Goal: Navigation & Orientation: Find specific page/section

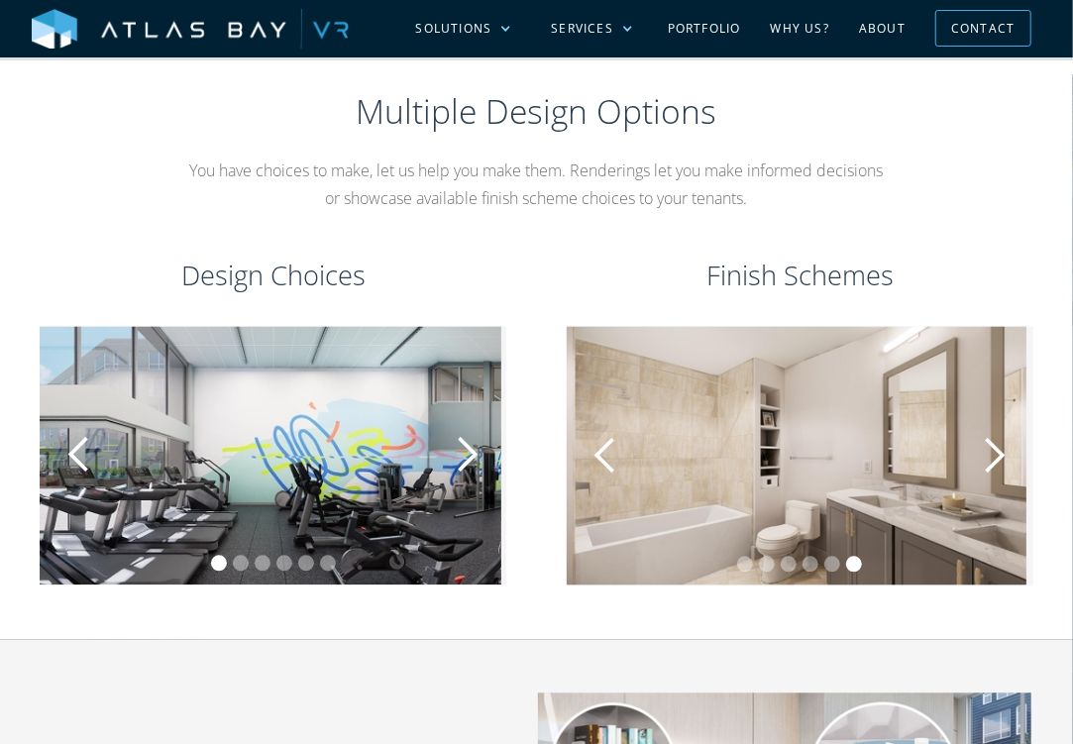
scroll to position [1101, 0]
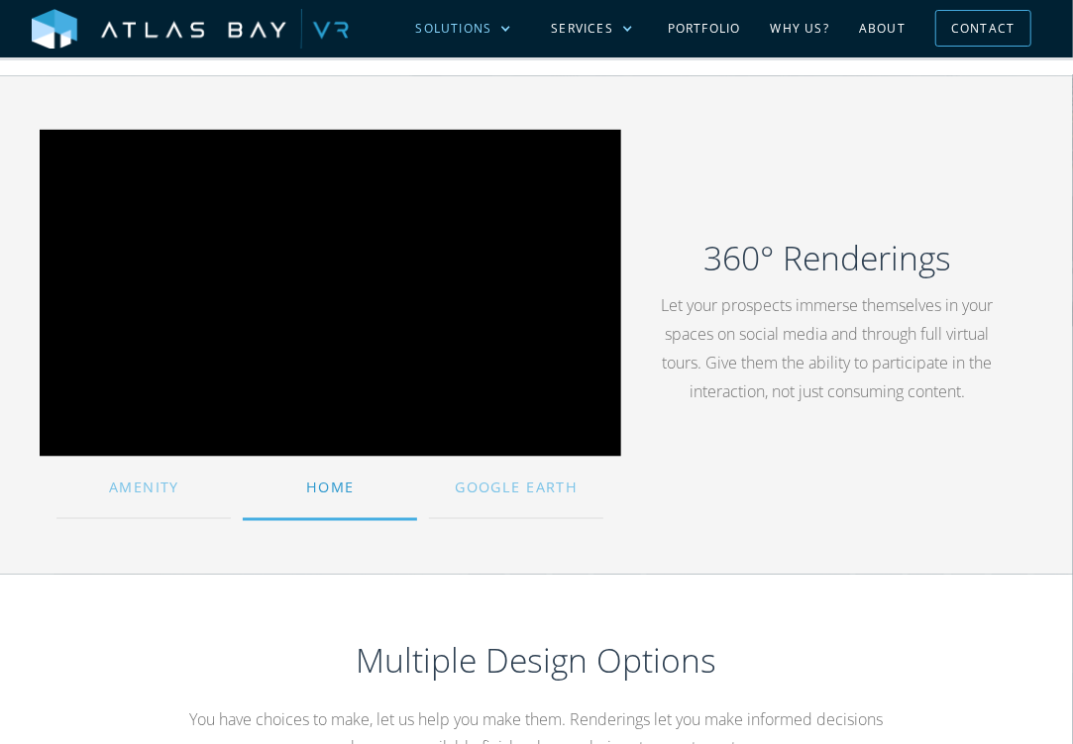
click at [453, 30] on div "Solutions" at bounding box center [453, 29] width 76 height 18
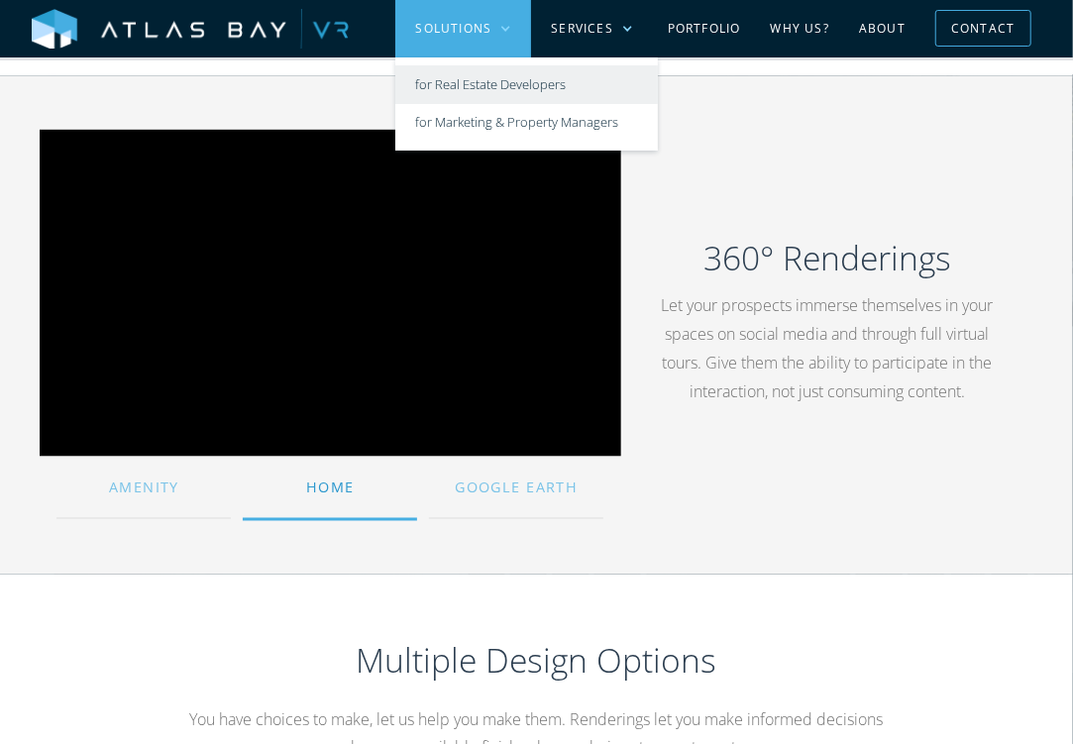
click at [458, 81] on link "for Real Estate Developers" at bounding box center [526, 84] width 263 height 39
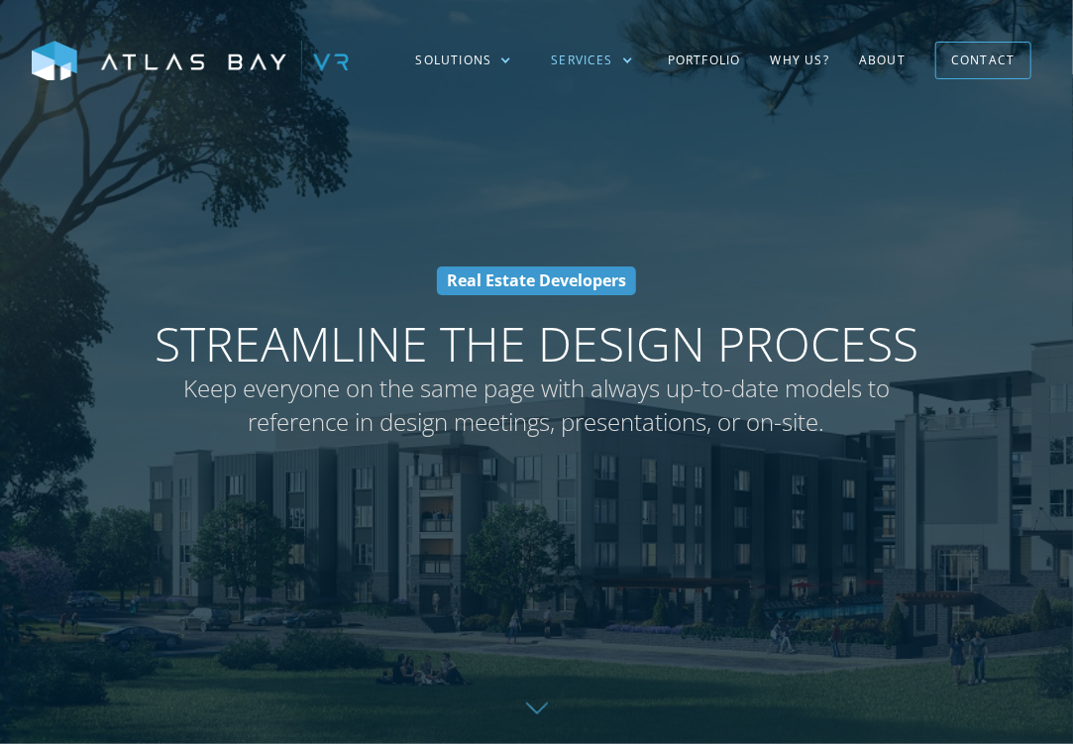
click at [609, 52] on div "Services" at bounding box center [582, 61] width 62 height 18
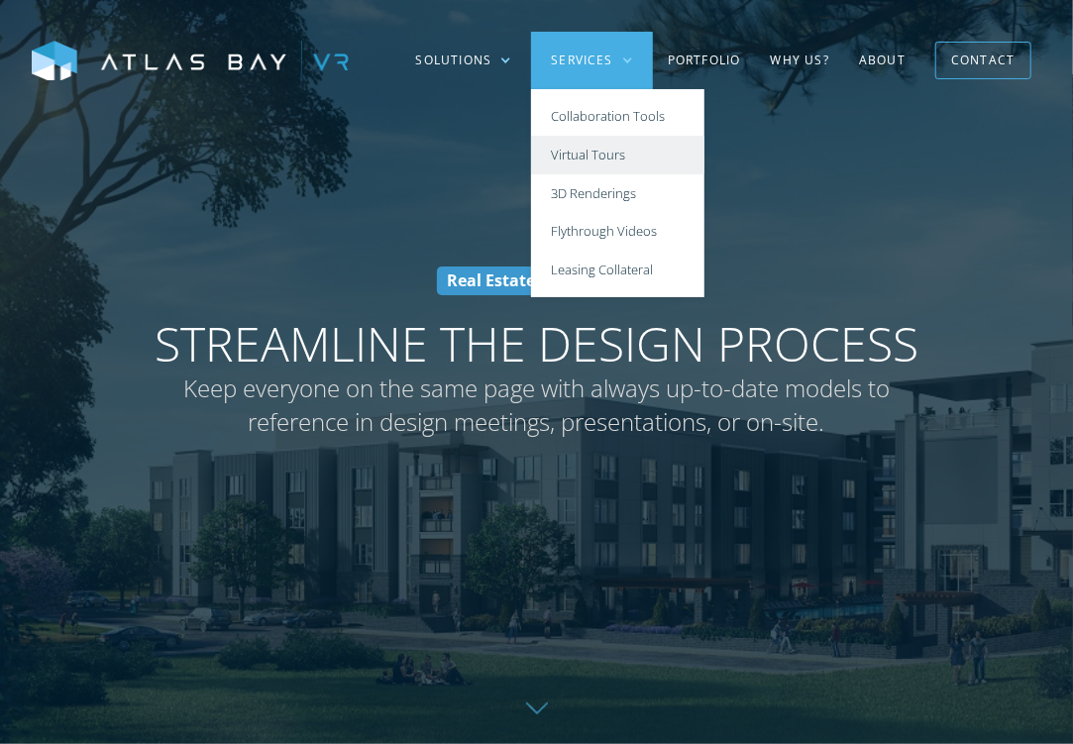
click at [602, 164] on link "Virtual Tours" at bounding box center [617, 155] width 173 height 39
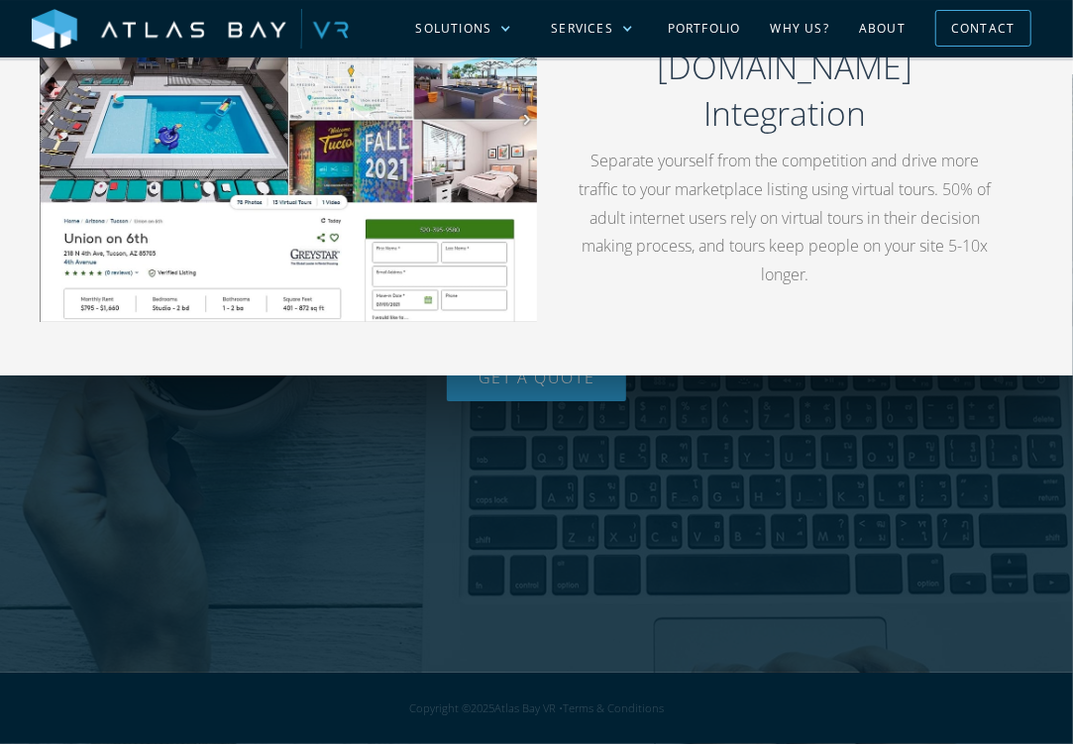
scroll to position [3281, 0]
